Goal: Information Seeking & Learning: Check status

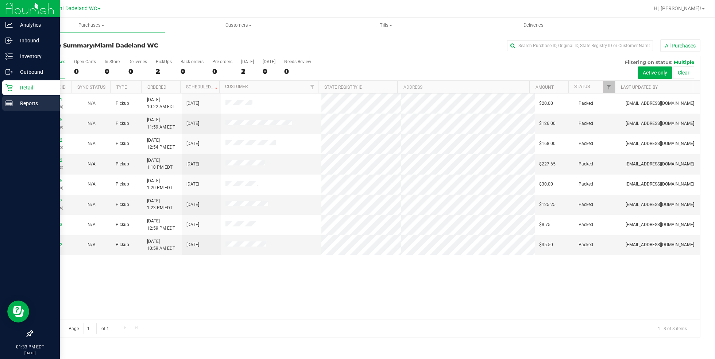
click at [14, 102] on p "Reports" at bounding box center [35, 103] width 44 height 9
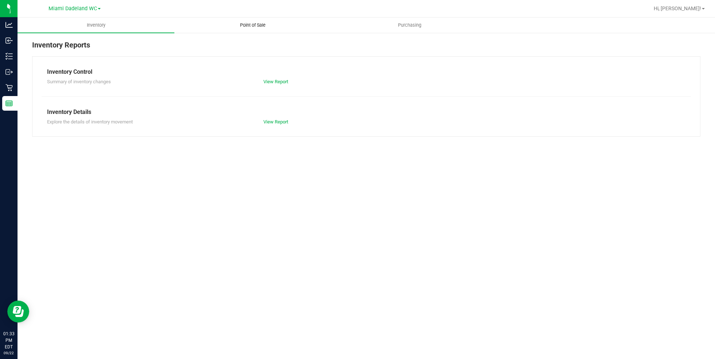
click at [268, 24] on span "Point of Sale" at bounding box center [252, 25] width 45 height 7
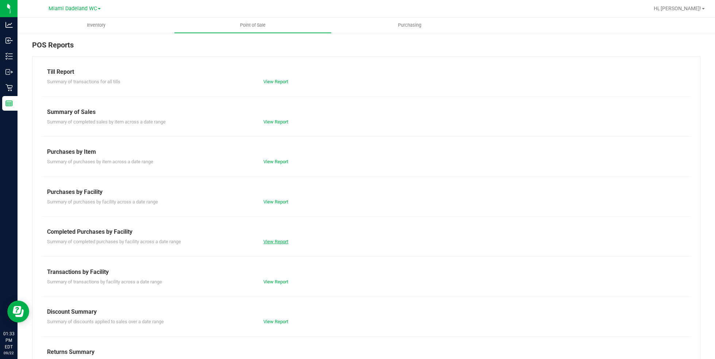
click at [278, 241] on link "View Report" at bounding box center [276, 241] width 25 height 5
